Goal: Task Accomplishment & Management: Use online tool/utility

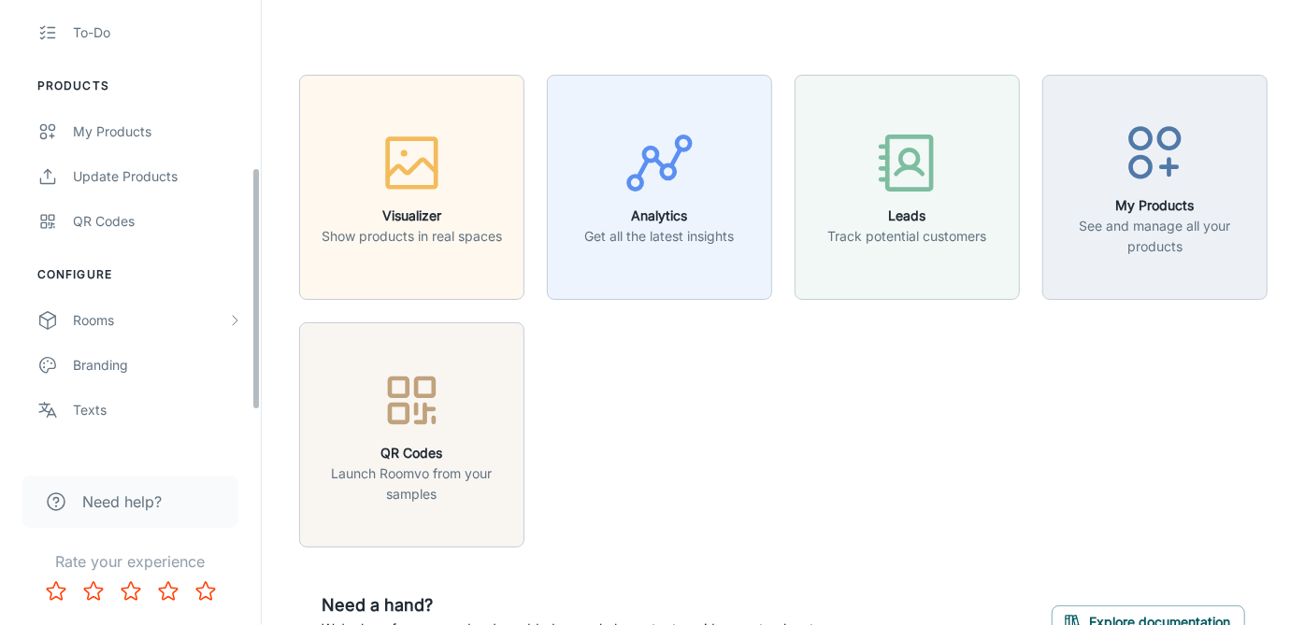
scroll to position [389, 0]
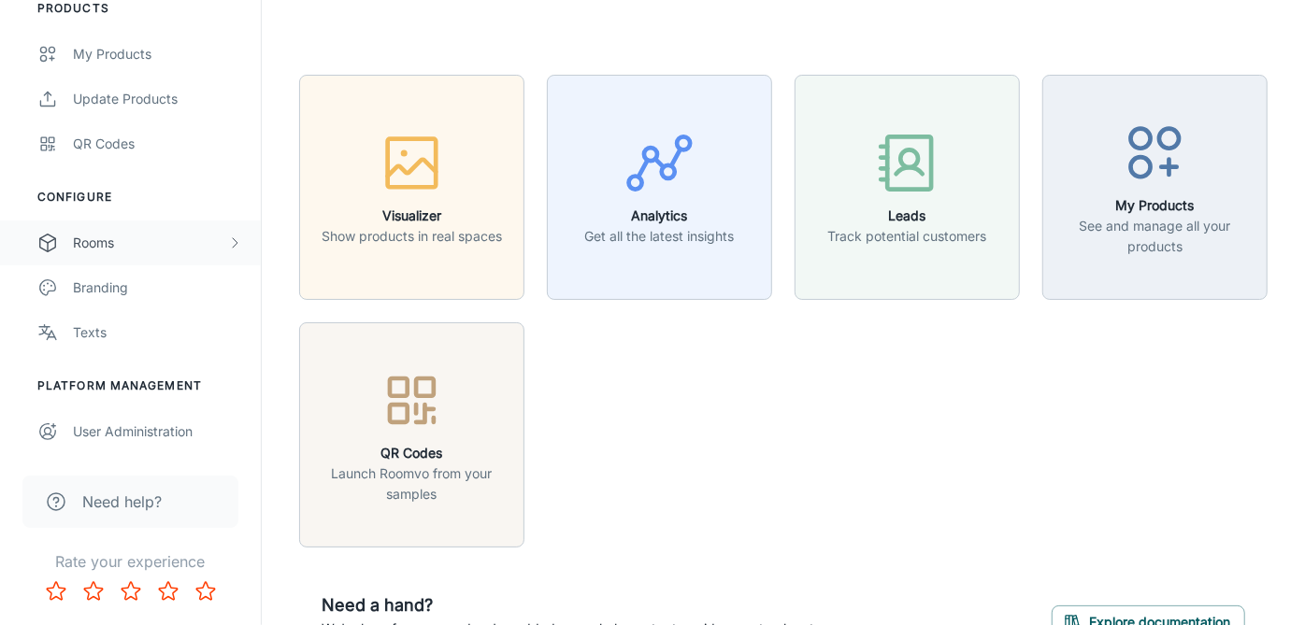
click at [104, 237] on div "Rooms" at bounding box center [150, 243] width 154 height 21
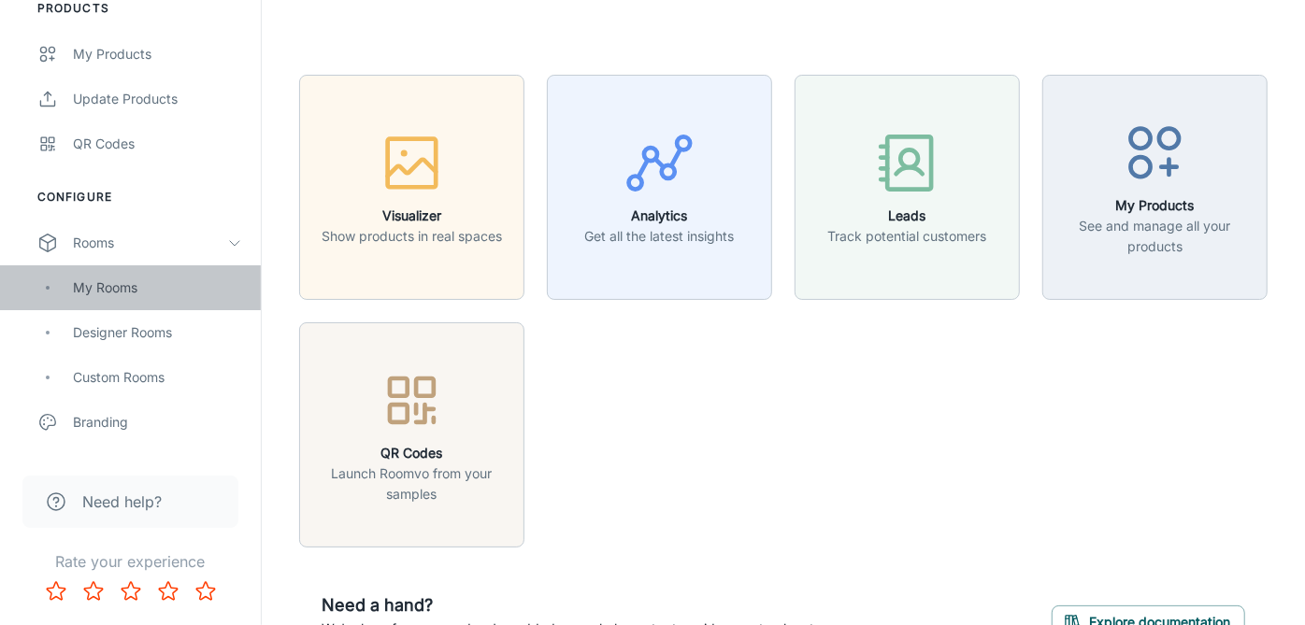
click at [144, 283] on div "My Rooms" at bounding box center [157, 288] width 169 height 21
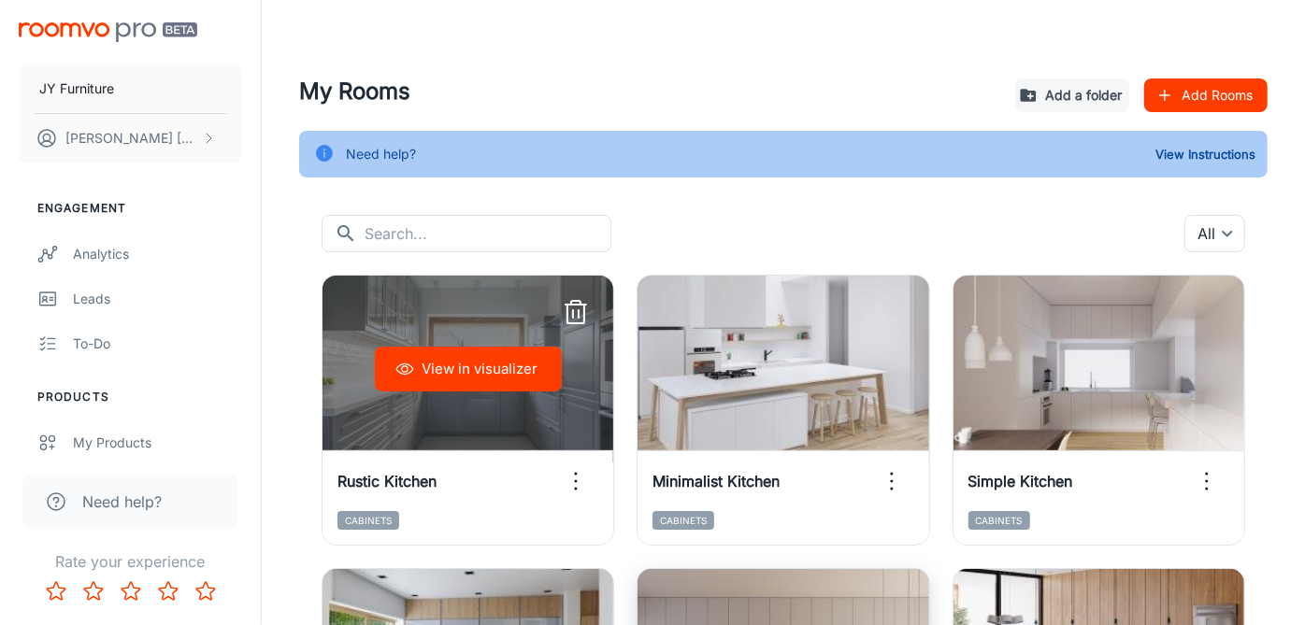
scroll to position [415, 0]
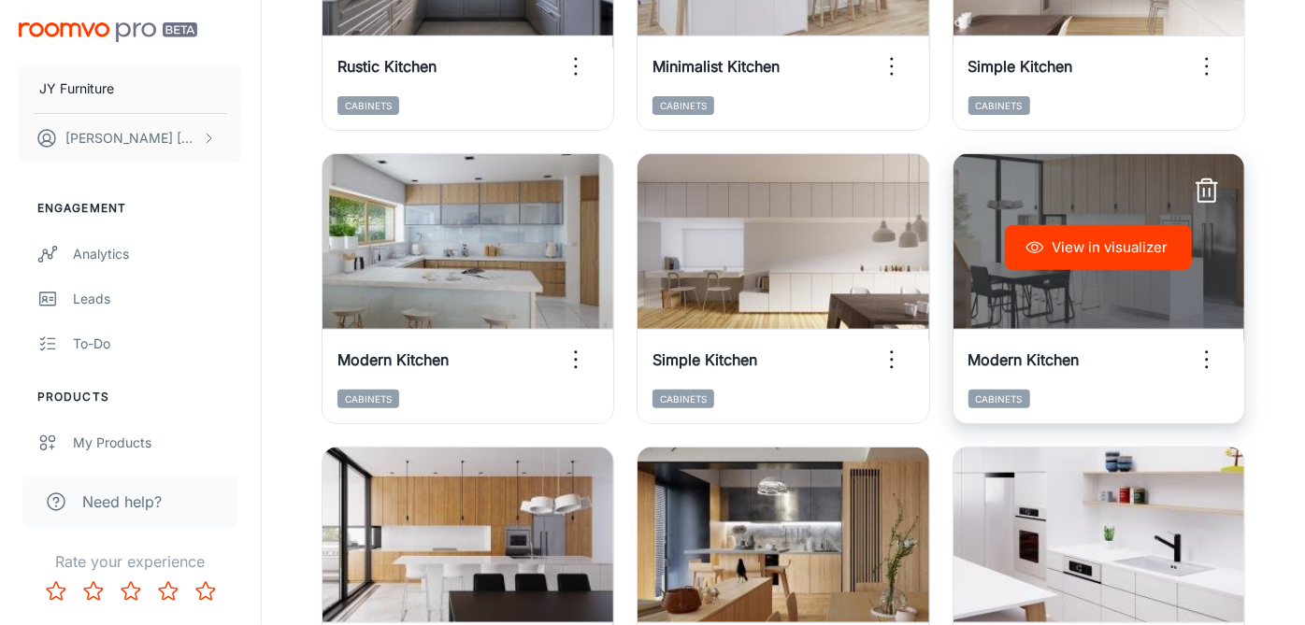
click at [1104, 301] on div "View in visualizer" at bounding box center [1098, 247] width 291 height 187
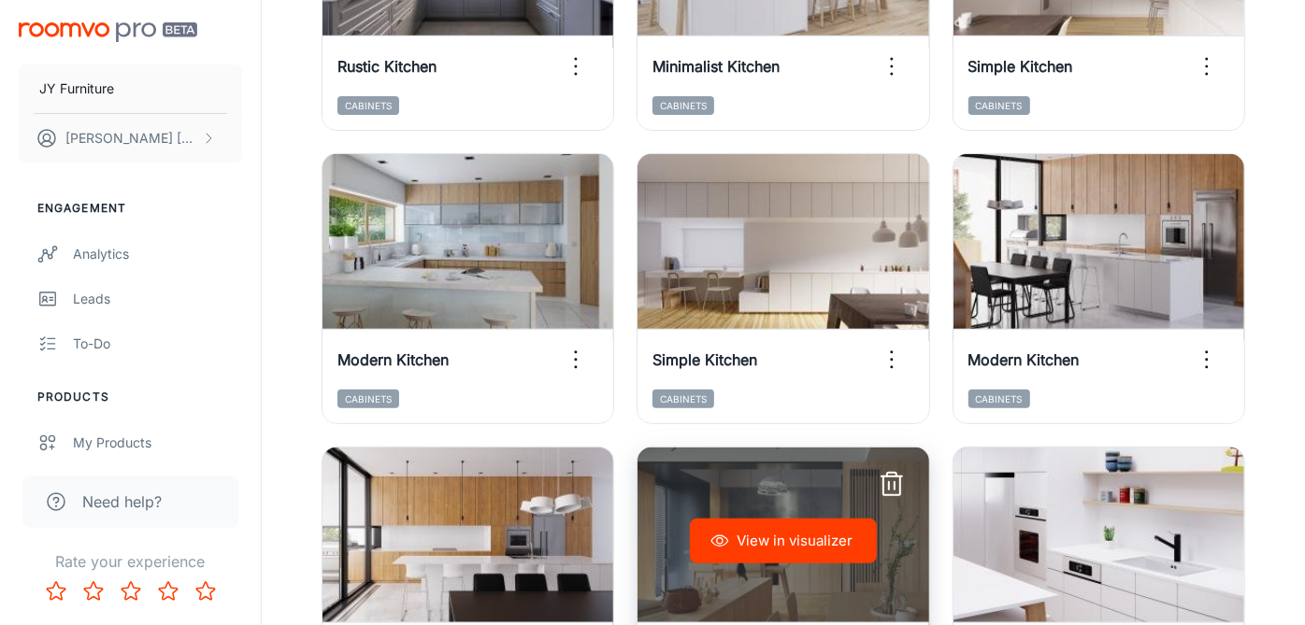
scroll to position [519, 0]
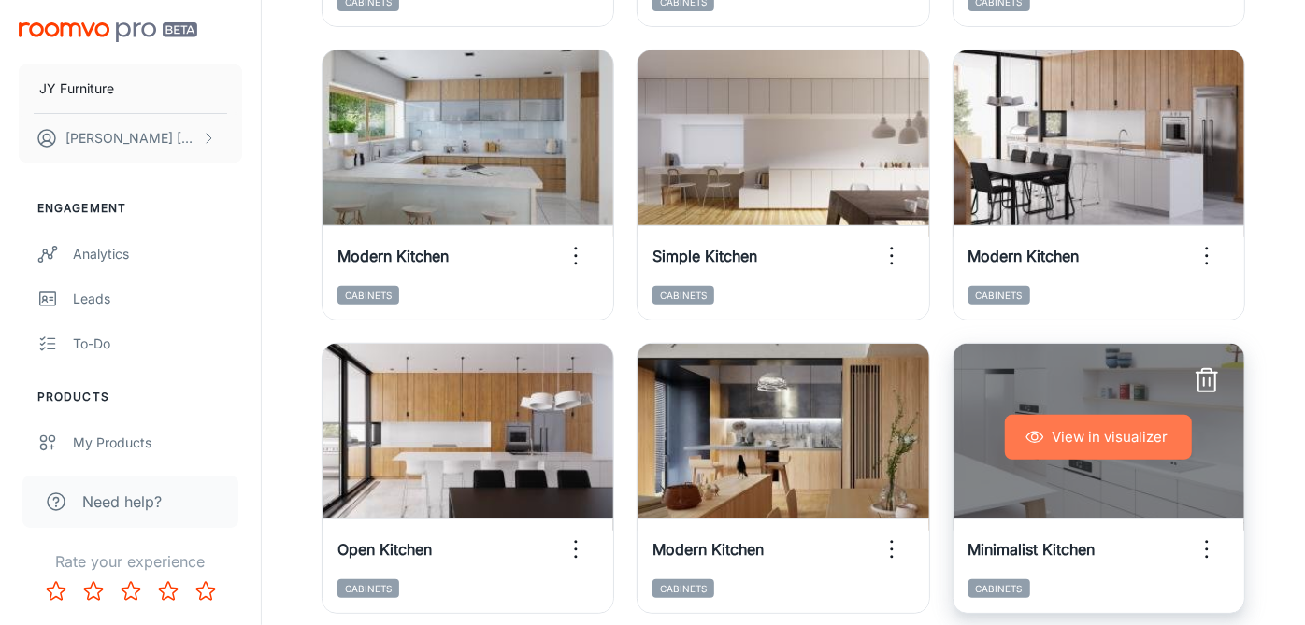
click at [1097, 444] on button "View in visualizer" at bounding box center [1098, 437] width 187 height 45
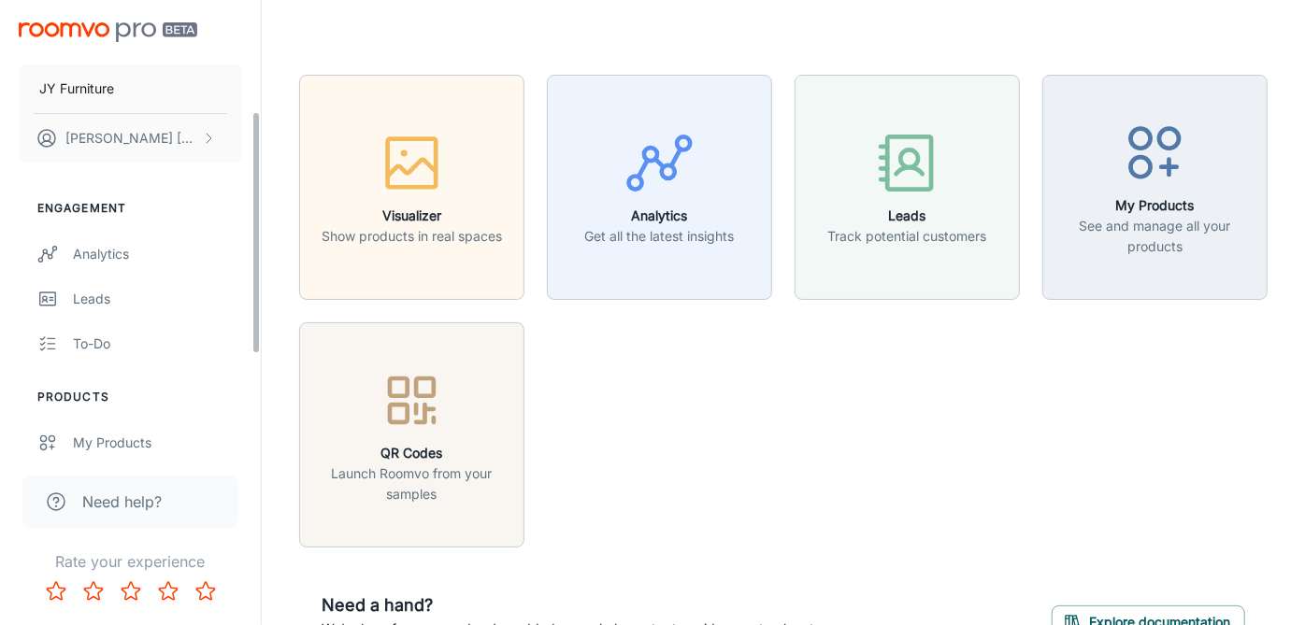
scroll to position [311, 0]
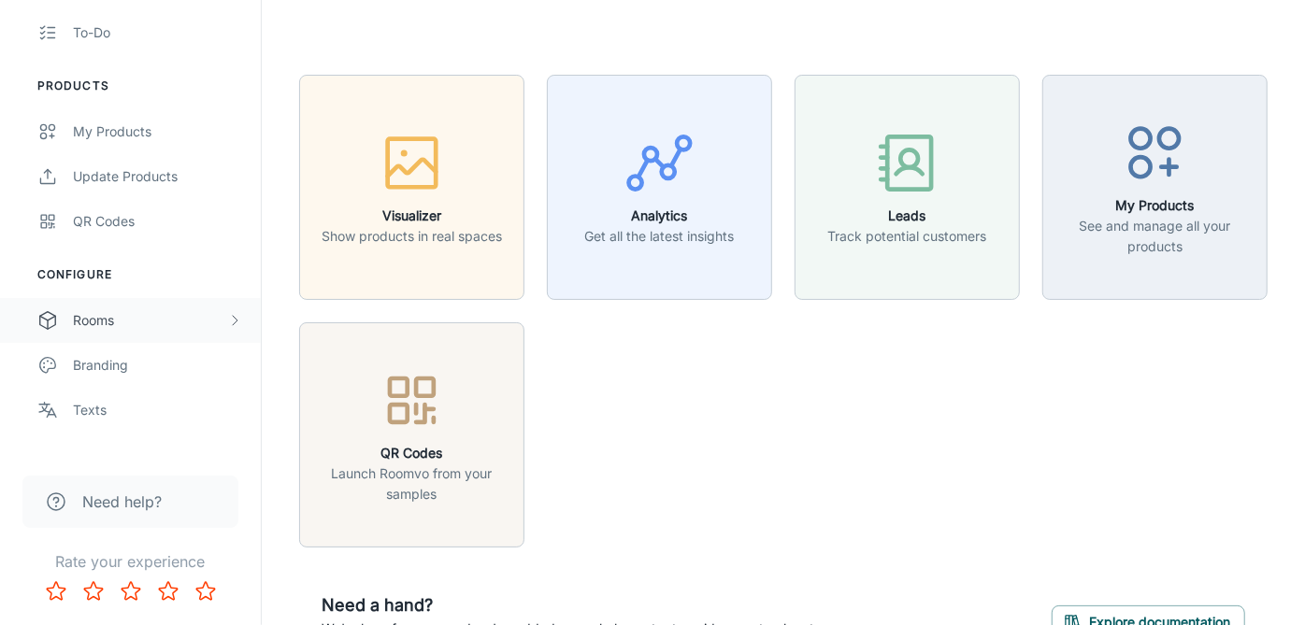
click at [128, 326] on div "Rooms" at bounding box center [150, 320] width 154 height 21
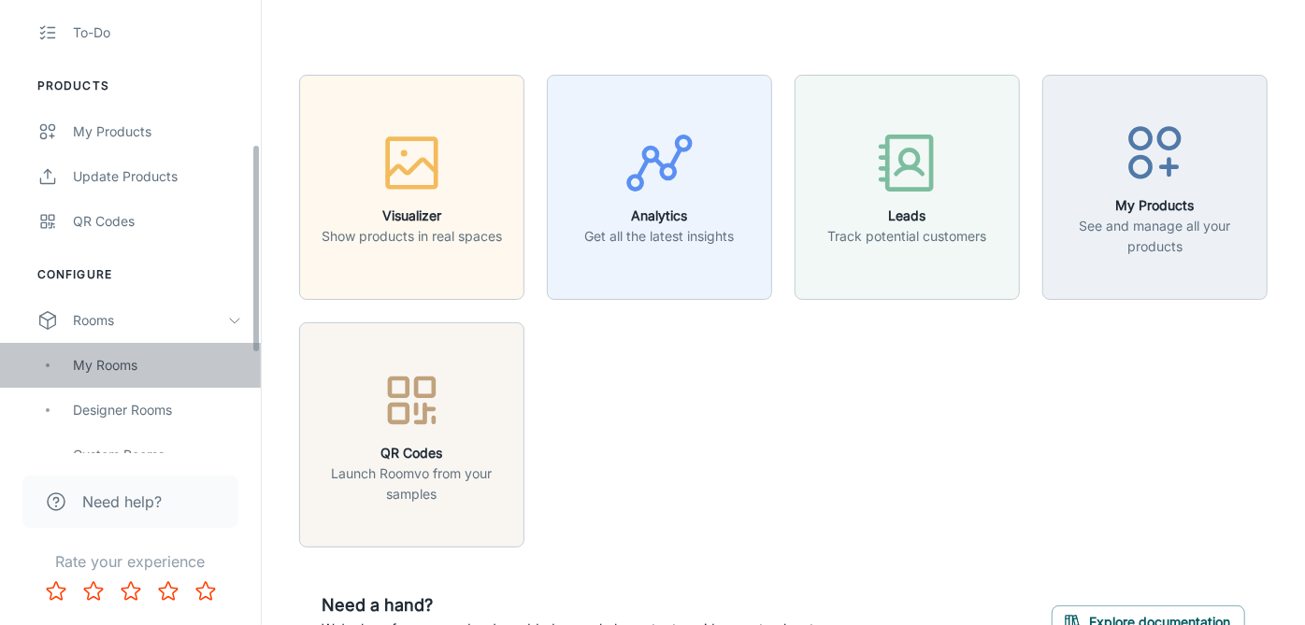
click at [134, 355] on div "My Rooms" at bounding box center [157, 365] width 169 height 21
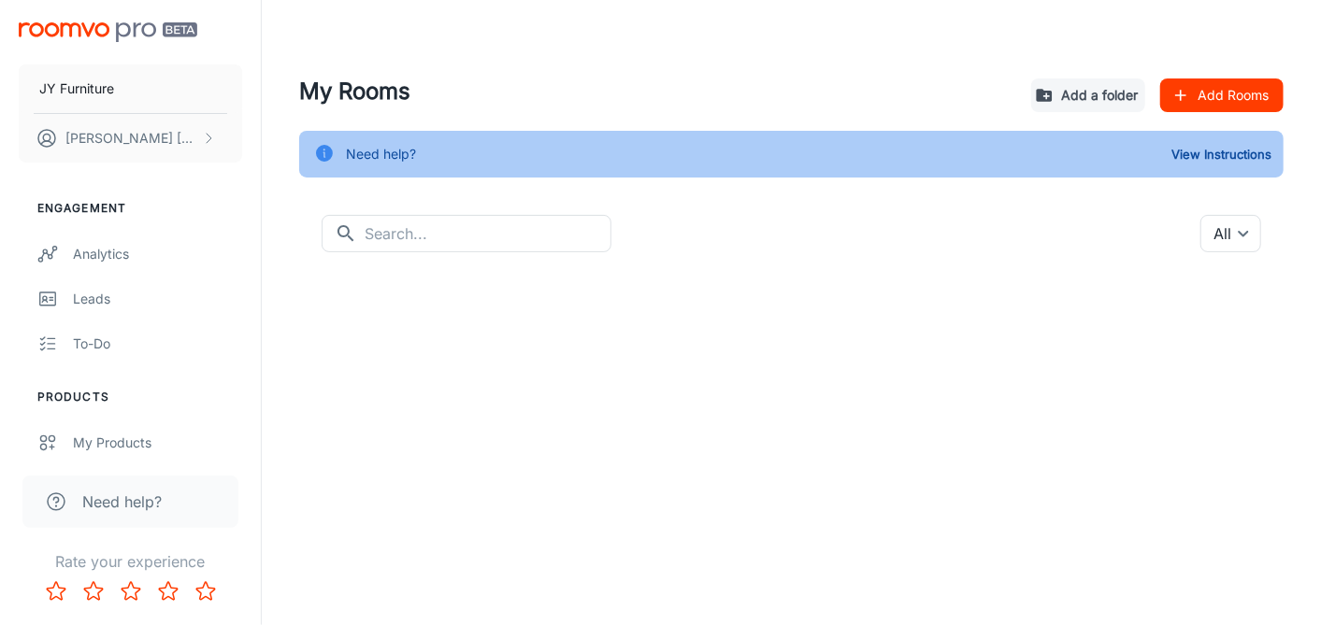
click at [717, 338] on div at bounding box center [791, 350] width 984 height 150
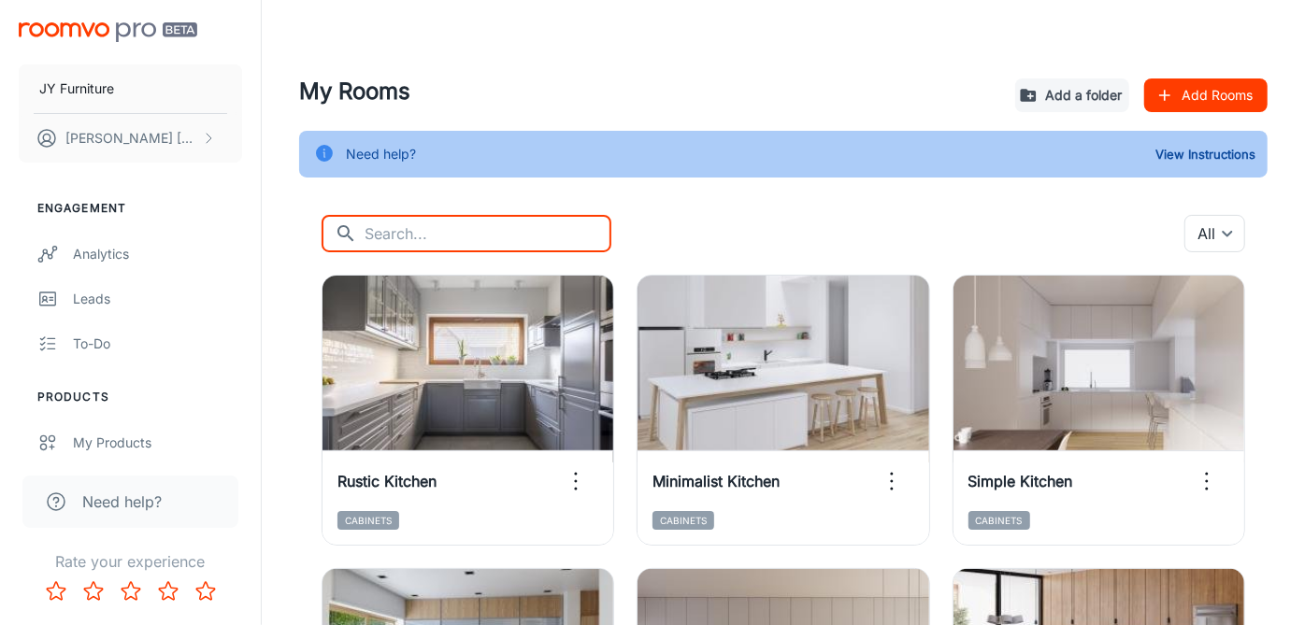
click at [443, 244] on input "text" at bounding box center [487, 233] width 247 height 37
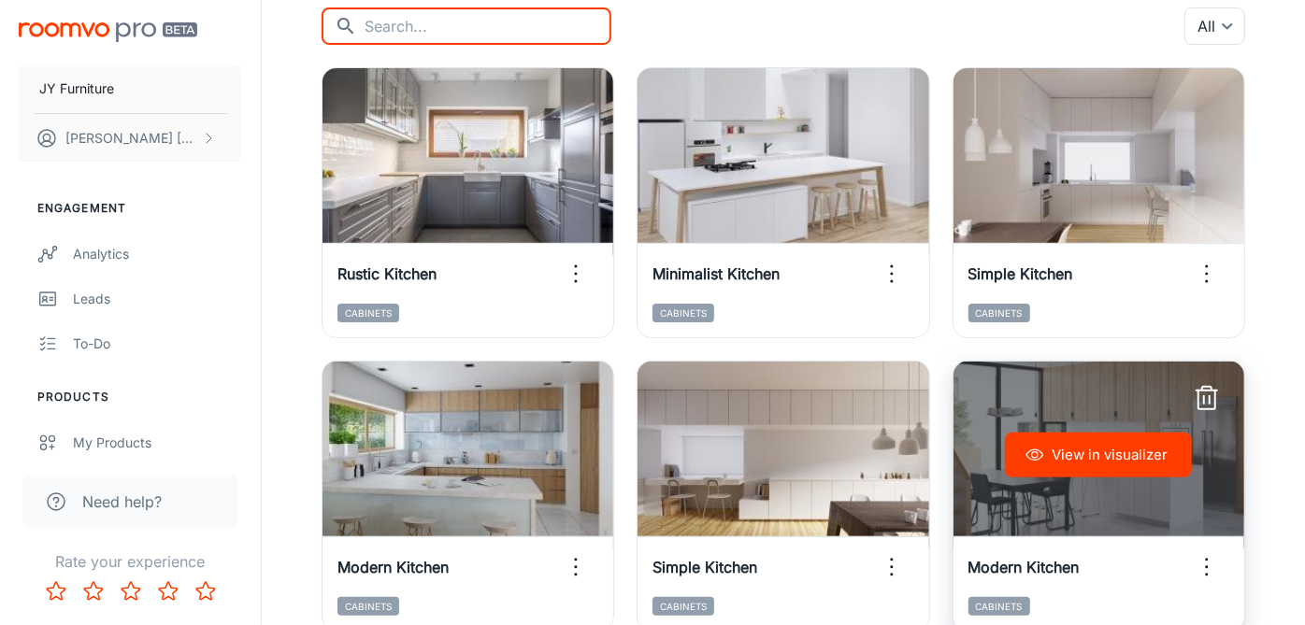
scroll to position [415, 0]
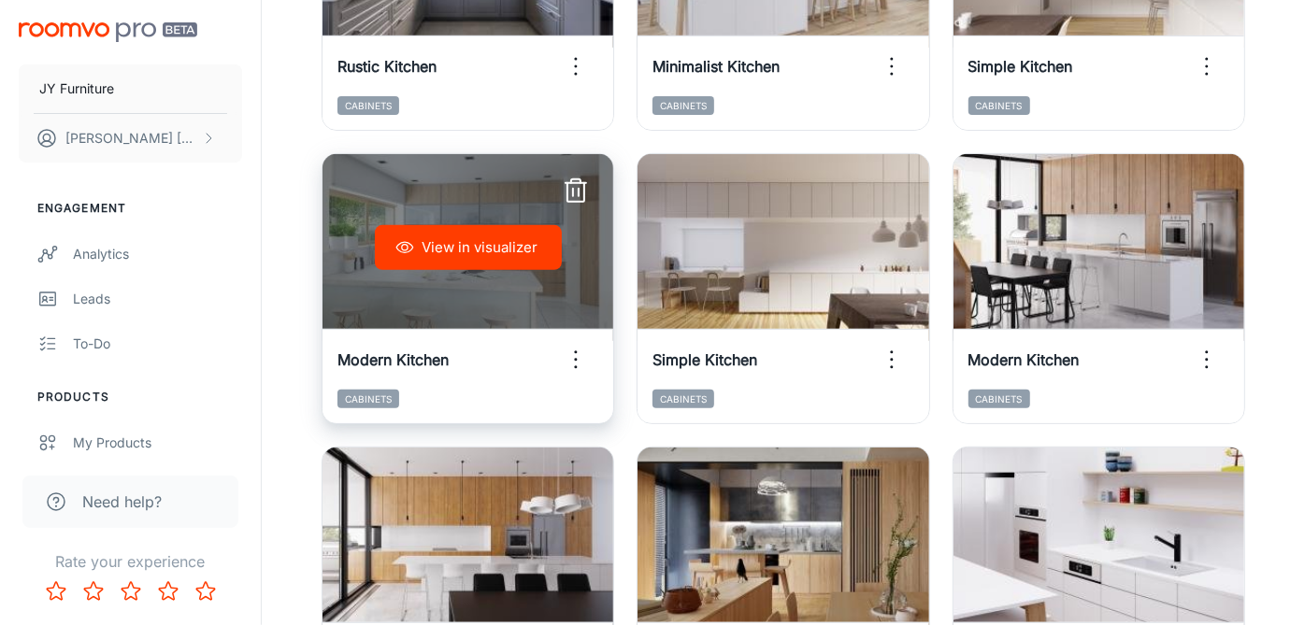
click at [483, 280] on div "View in visualizer" at bounding box center [467, 247] width 291 height 187
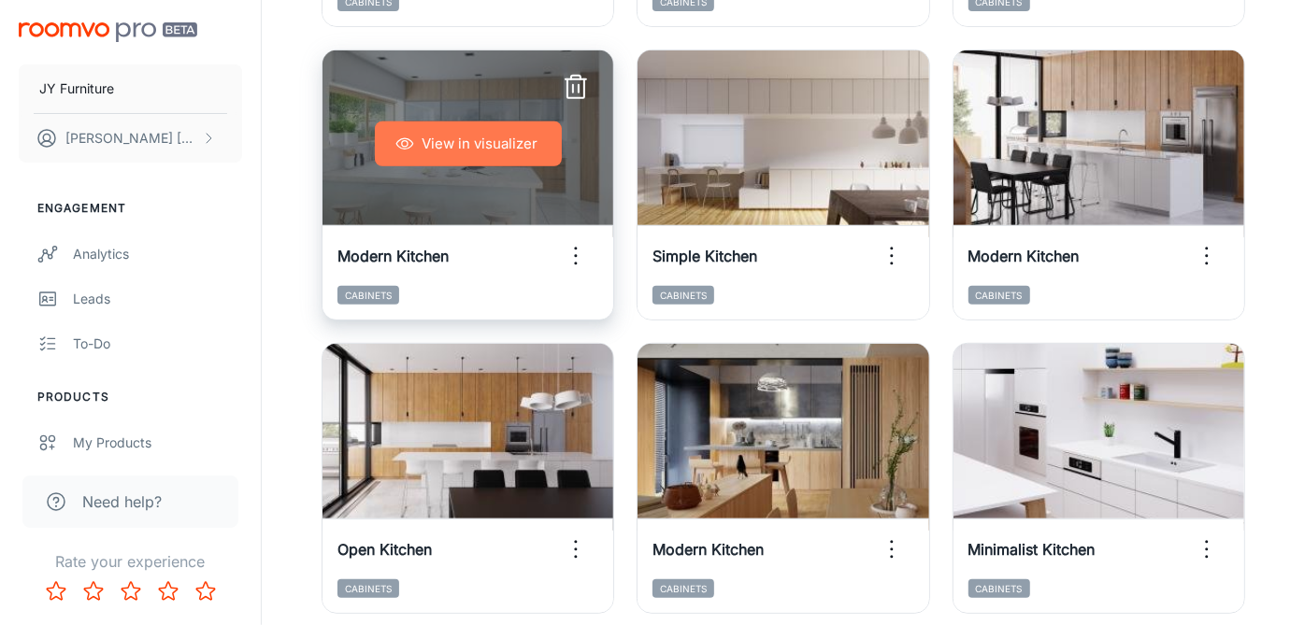
click at [497, 144] on button "View in visualizer" at bounding box center [468, 143] width 187 height 45
